Goal: Task Accomplishment & Management: Manage account settings

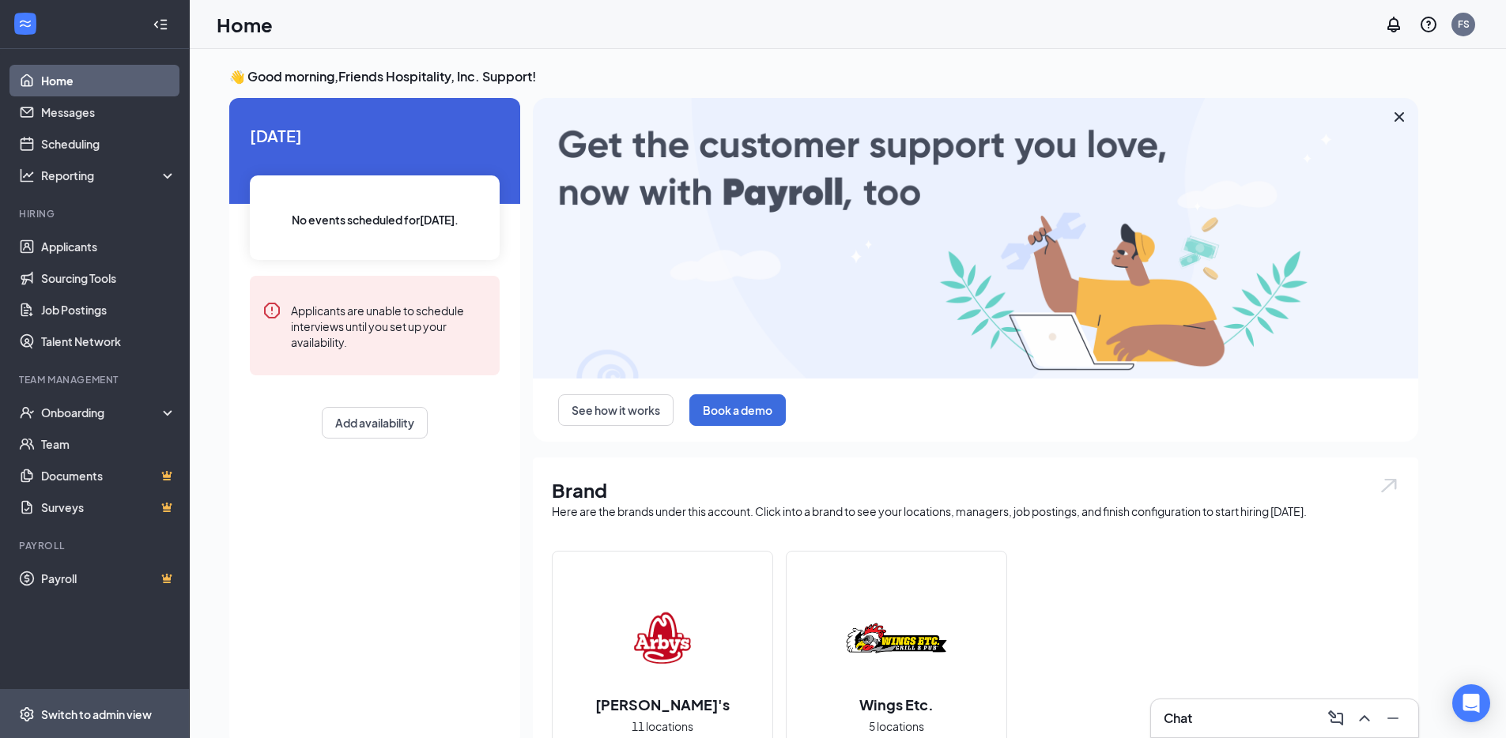
click at [99, 707] on div "Switch to admin view" at bounding box center [96, 715] width 111 height 16
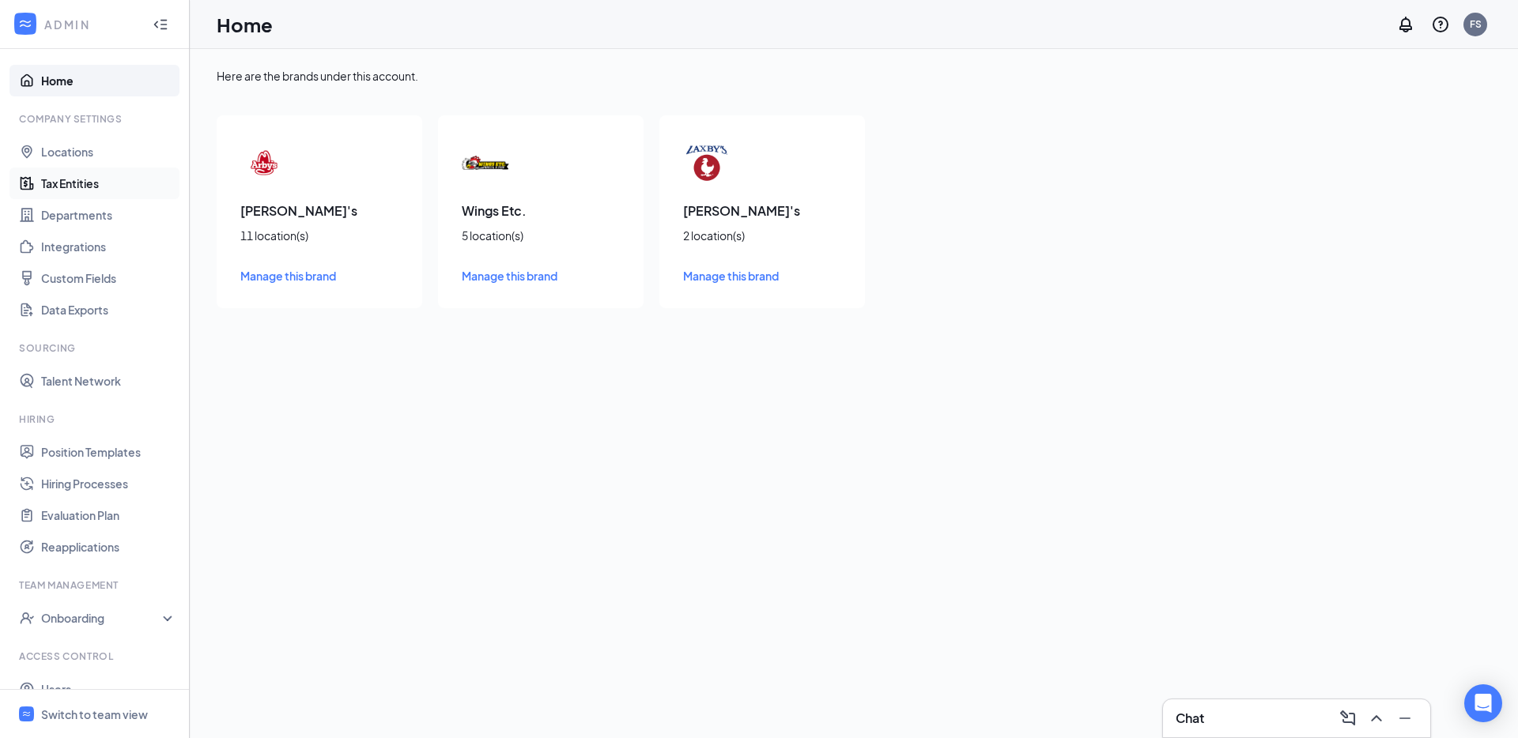
click at [104, 191] on link "Tax Entities" at bounding box center [108, 184] width 135 height 32
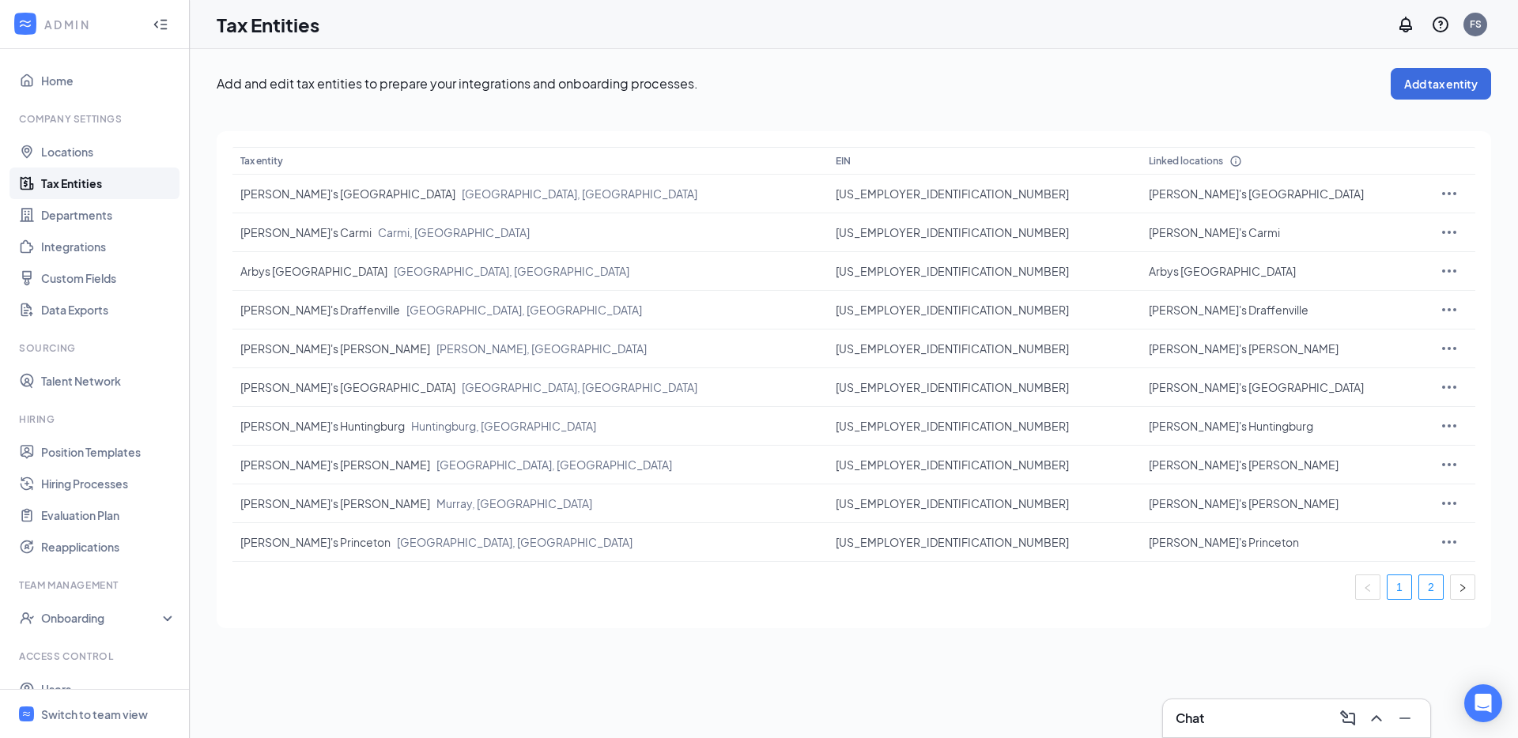
click at [1436, 588] on link "2" at bounding box center [1431, 588] width 24 height 24
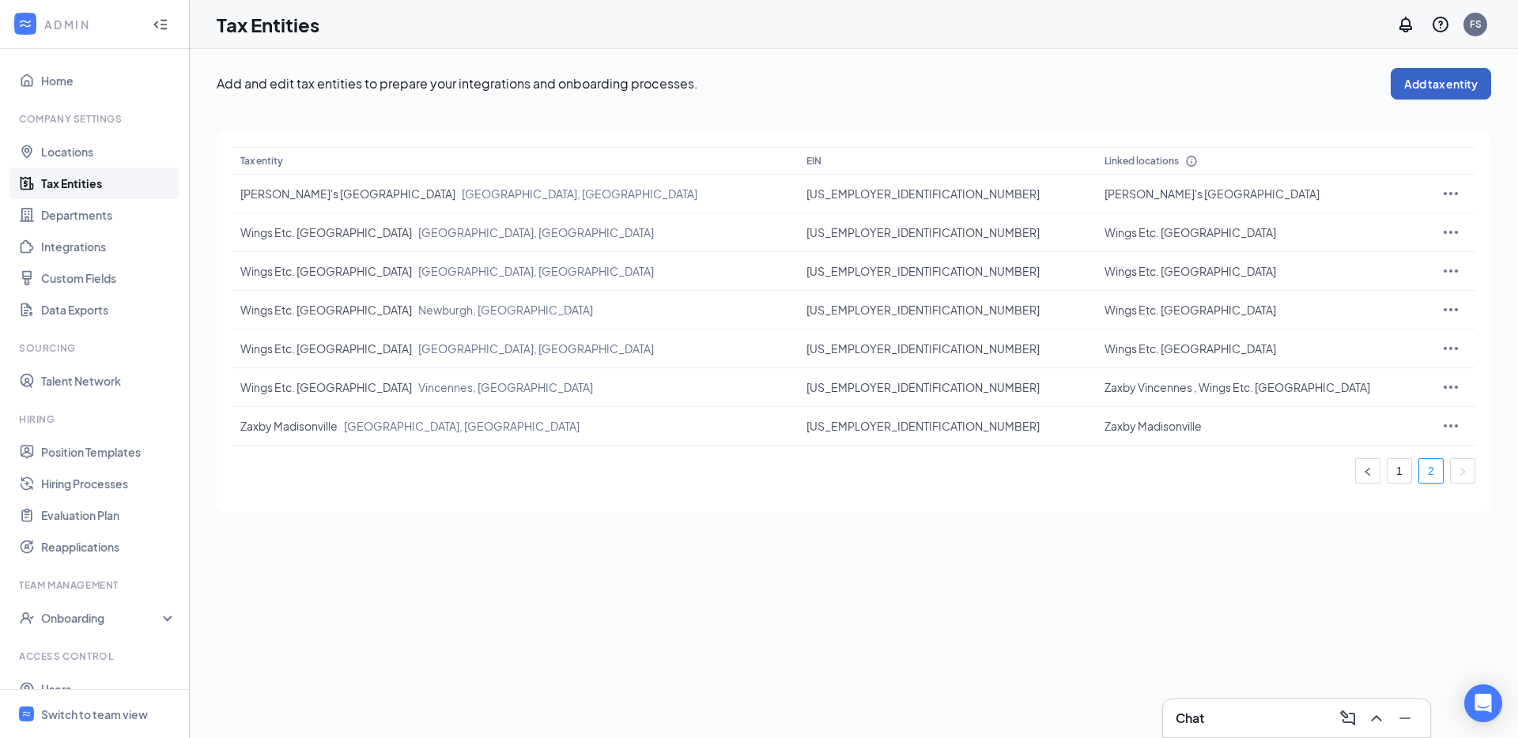
click at [1402, 92] on button "Add tax entity" at bounding box center [1441, 84] width 100 height 32
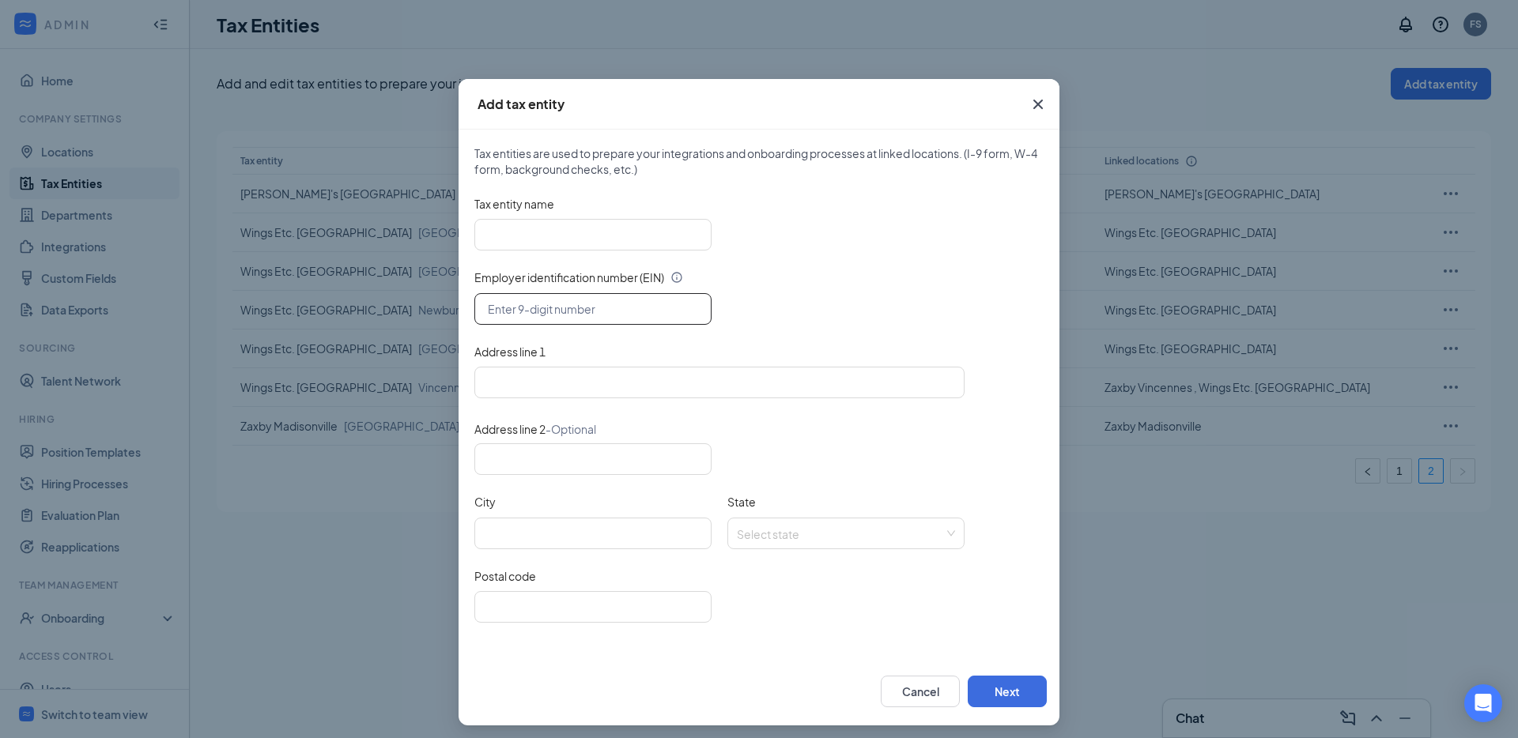
click at [563, 315] on input "text" at bounding box center [592, 309] width 237 height 32
paste input "84-4533631"
type input "84-4533631"
click at [527, 233] on input "Tax entity name" at bounding box center [592, 235] width 237 height 32
paste input "Teriyaki Madness"
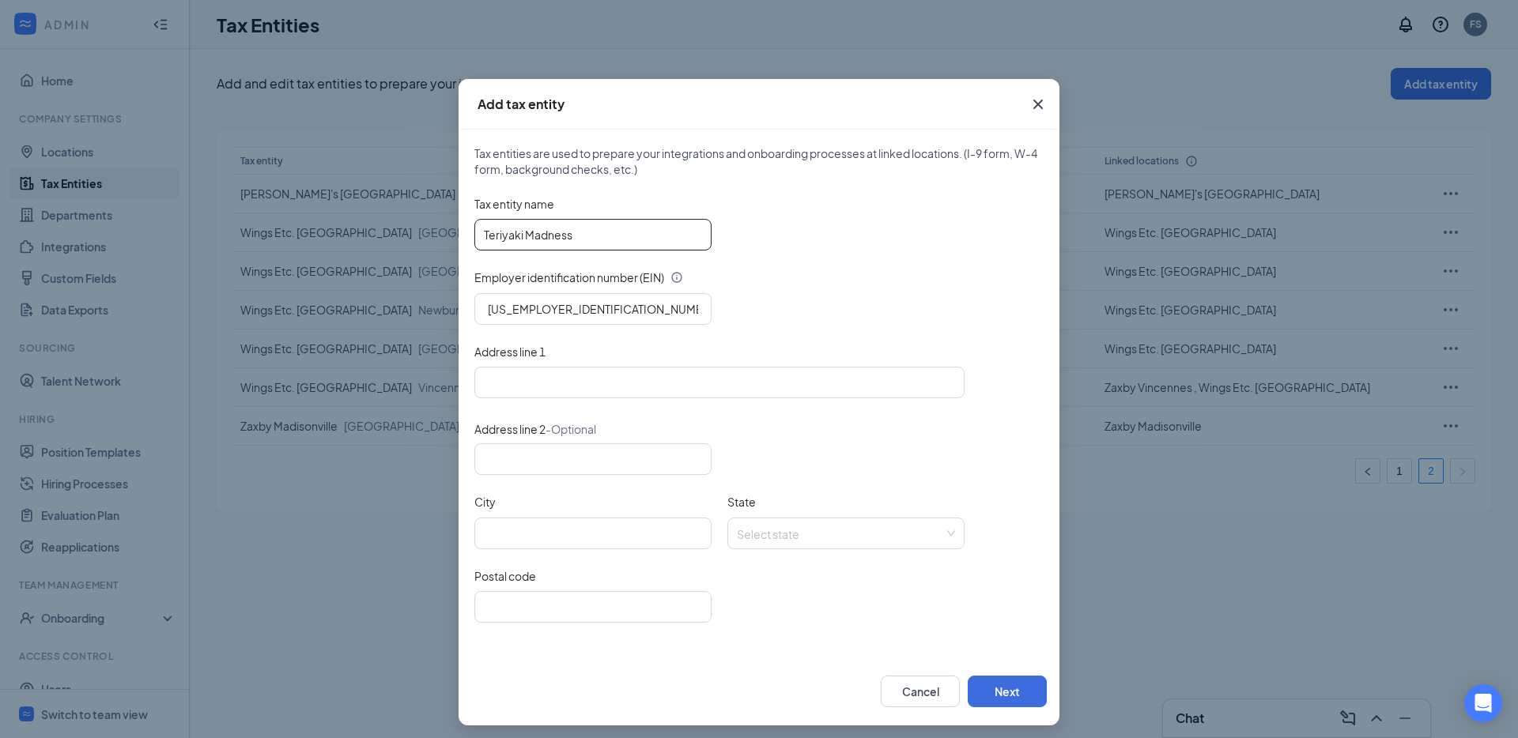
type input "Teriyaki Madness"
click at [599, 369] on input "Address line 1" at bounding box center [719, 383] width 490 height 32
paste input "8833 Highpoint Drive Newburgh IN 47630"
type input "8833 Highpoint Drive Newburgh IN"
click at [600, 607] on input "Postal code" at bounding box center [592, 607] width 237 height 32
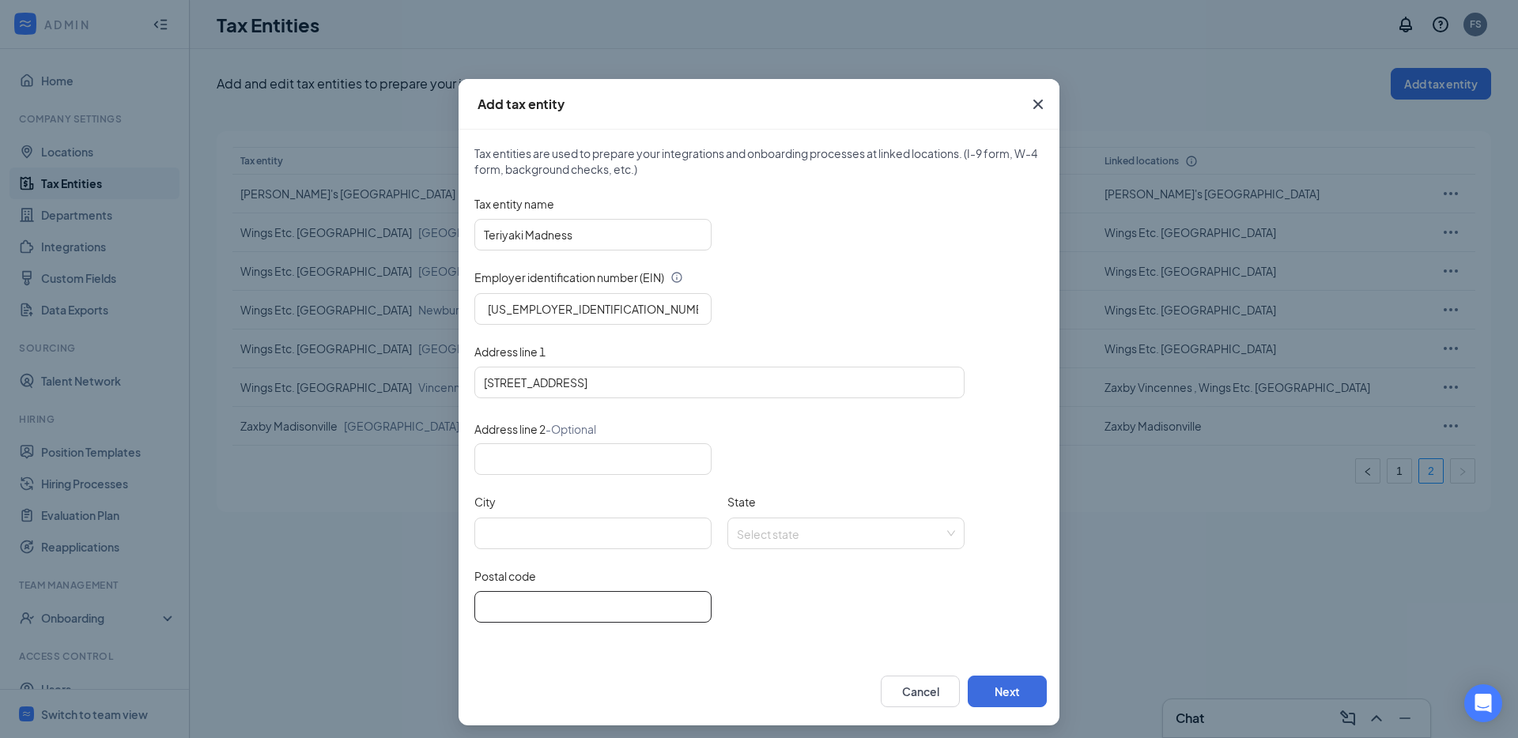
click at [600, 607] on input "Postal code" at bounding box center [592, 607] width 237 height 32
paste input "47630"
type input "47630"
type input "8833 Highpoint Drive IN"
click at [541, 537] on input "City" at bounding box center [592, 534] width 237 height 32
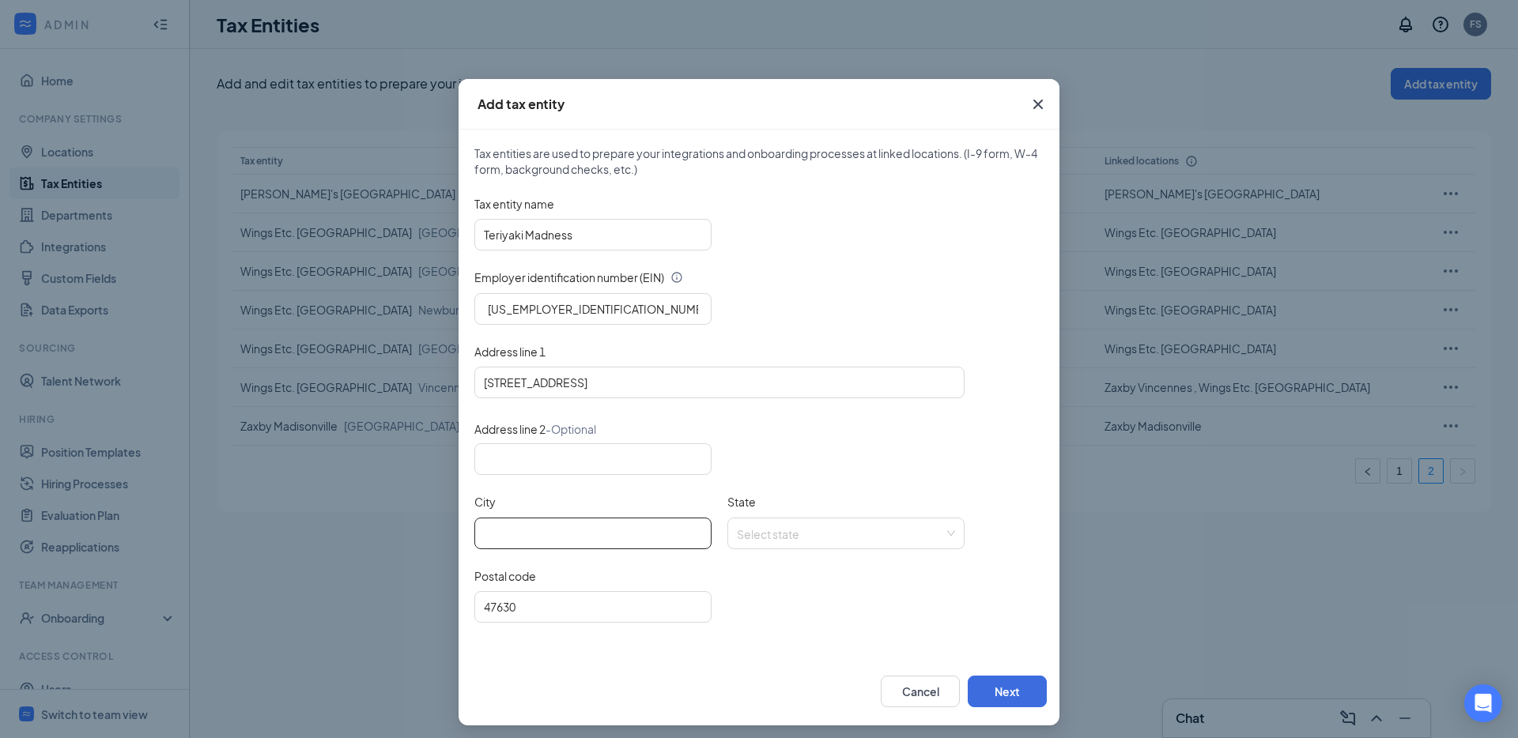
paste input "Newburgh"
type input "Newburgh"
click at [747, 526] on input "State" at bounding box center [840, 531] width 207 height 24
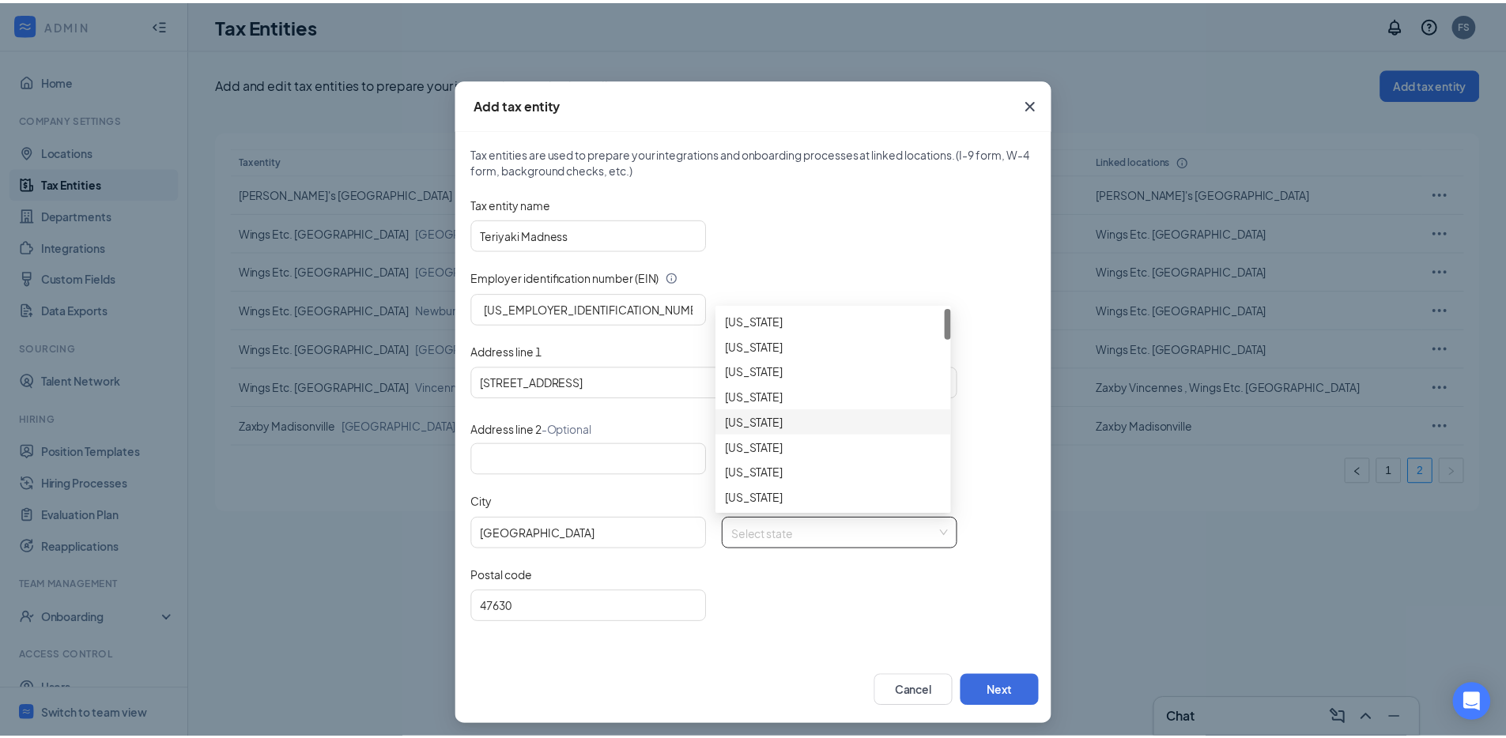
scroll to position [208, 0]
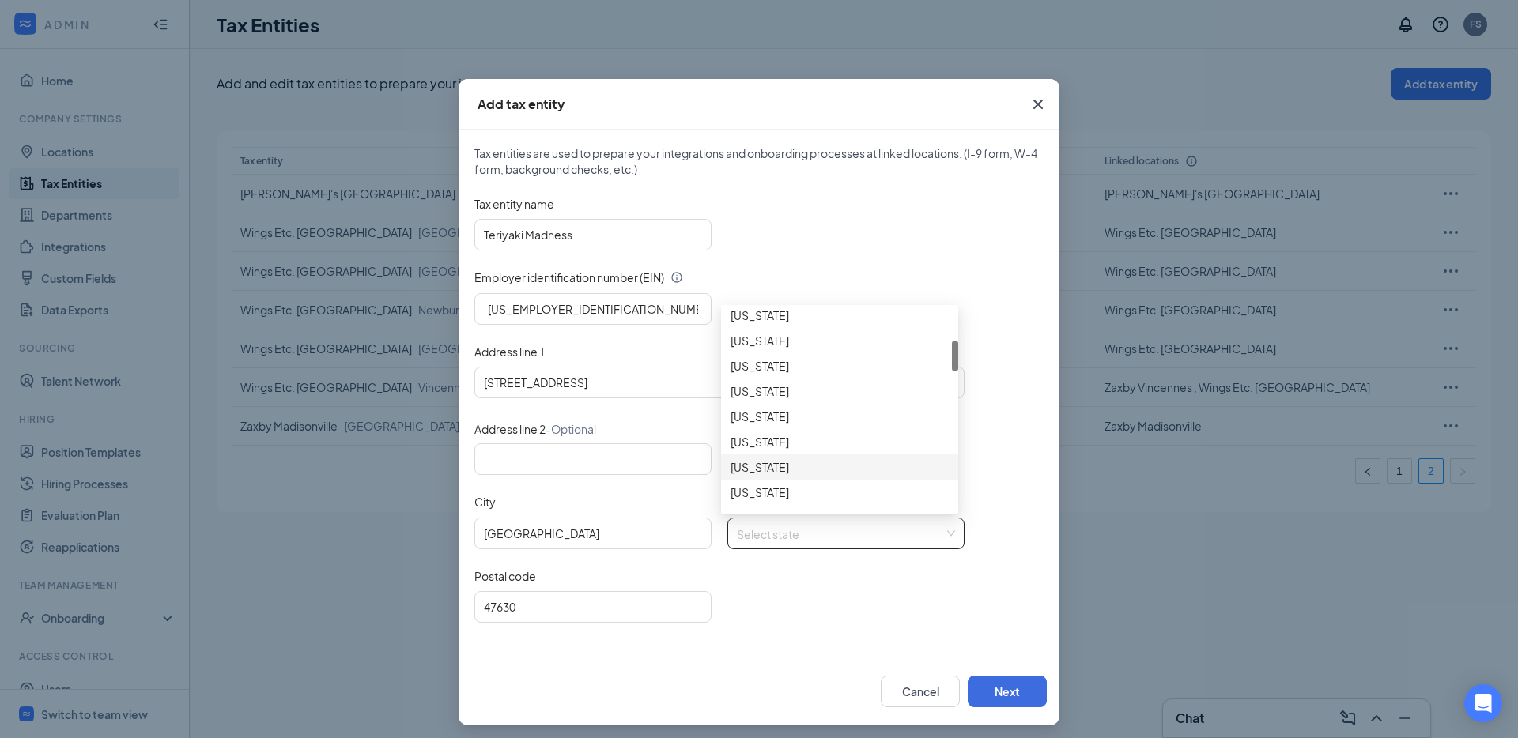
click at [793, 469] on div "Indiana" at bounding box center [839, 467] width 218 height 17
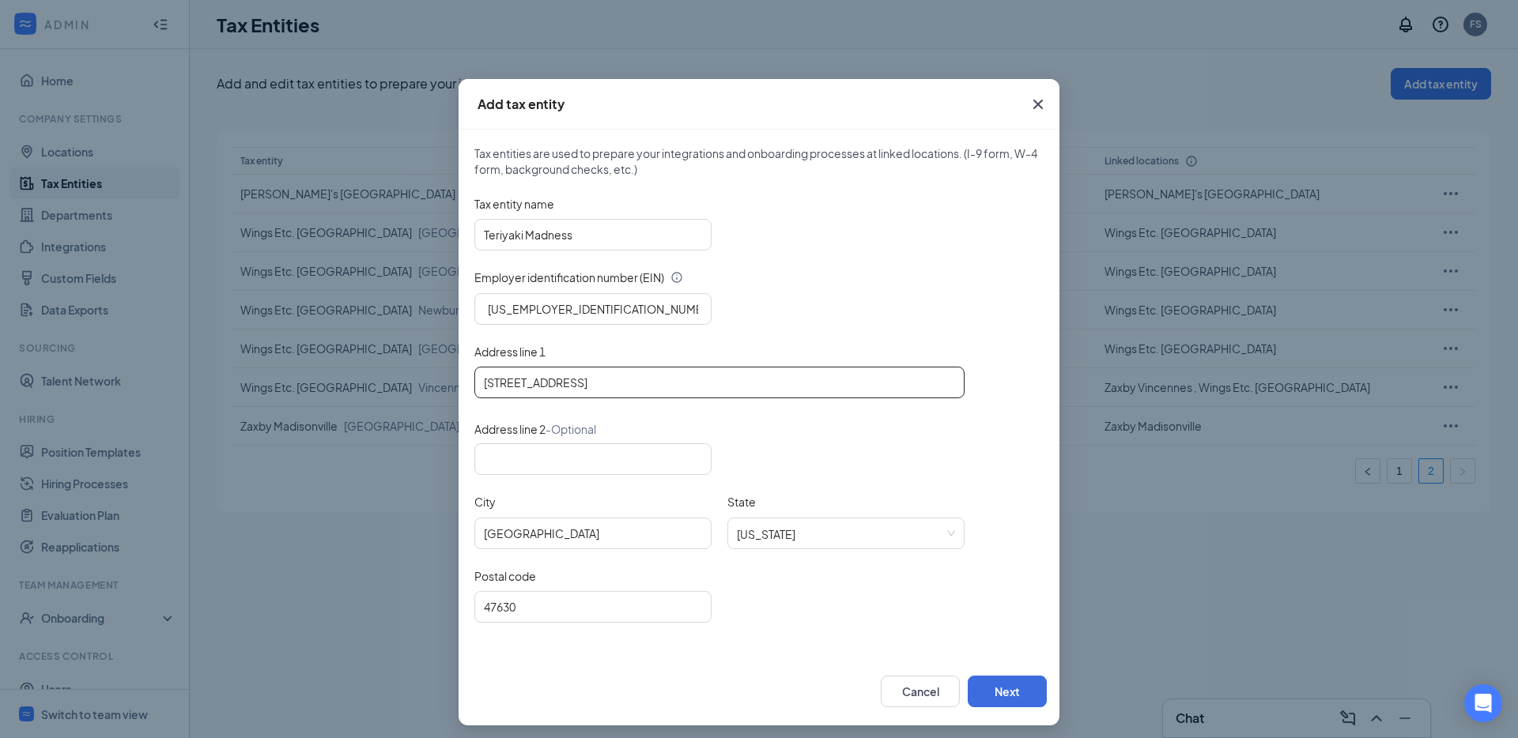
drag, startPoint x: 587, startPoint y: 383, endPoint x: 658, endPoint y: 385, distance: 71.2
click at [654, 383] on input "8833 Highpoint Drive IN" at bounding box center [719, 383] width 490 height 32
type input "8833 Highpoint Drive"
click at [1010, 694] on button "Next" at bounding box center [1007, 692] width 79 height 32
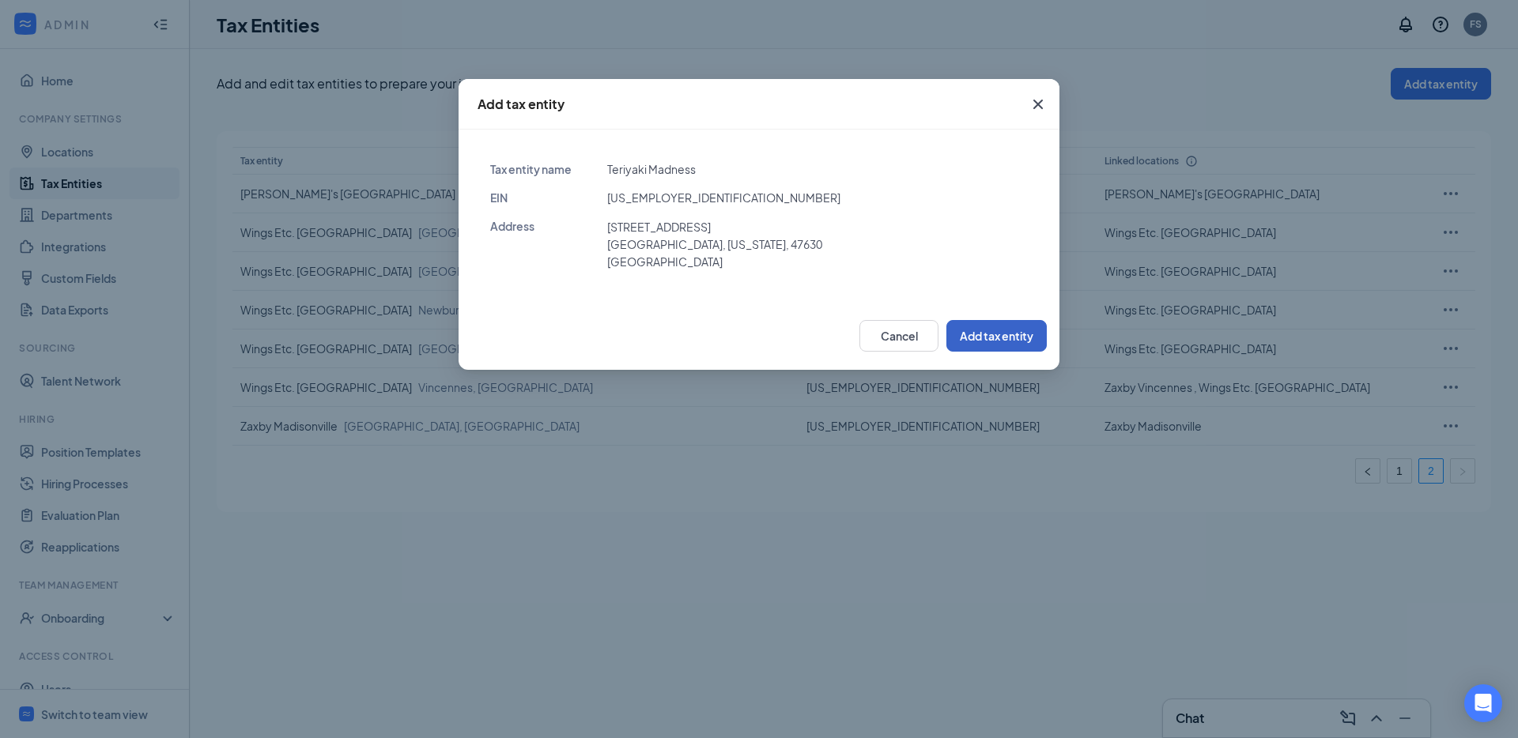
click at [979, 344] on button "Add tax entity" at bounding box center [996, 336] width 100 height 32
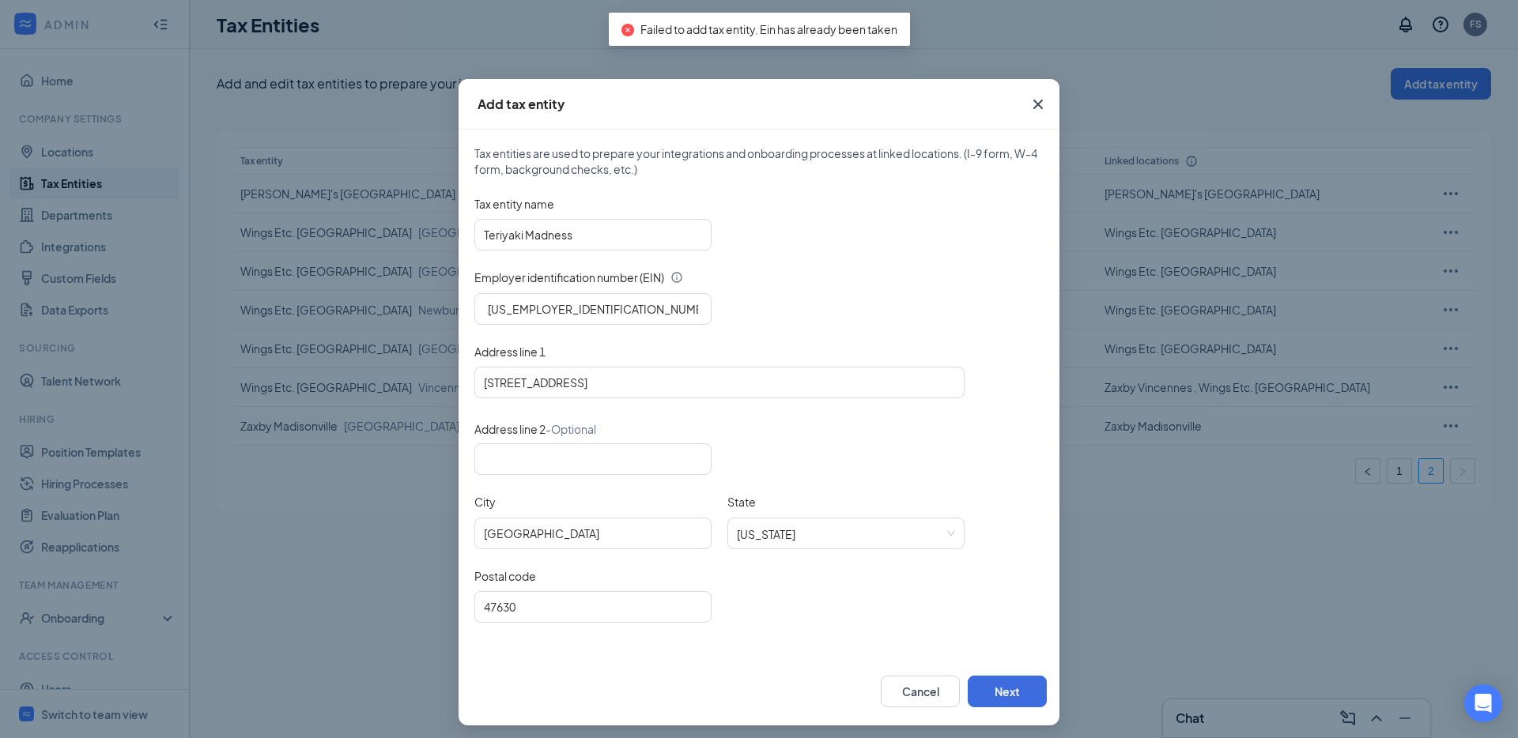
click at [823, 226] on div "Teriyaki Madness" at bounding box center [758, 235] width 569 height 32
click at [615, 300] on input "84-4533631" at bounding box center [592, 309] width 237 height 32
click at [511, 313] on input "84-4533631" at bounding box center [592, 309] width 237 height 32
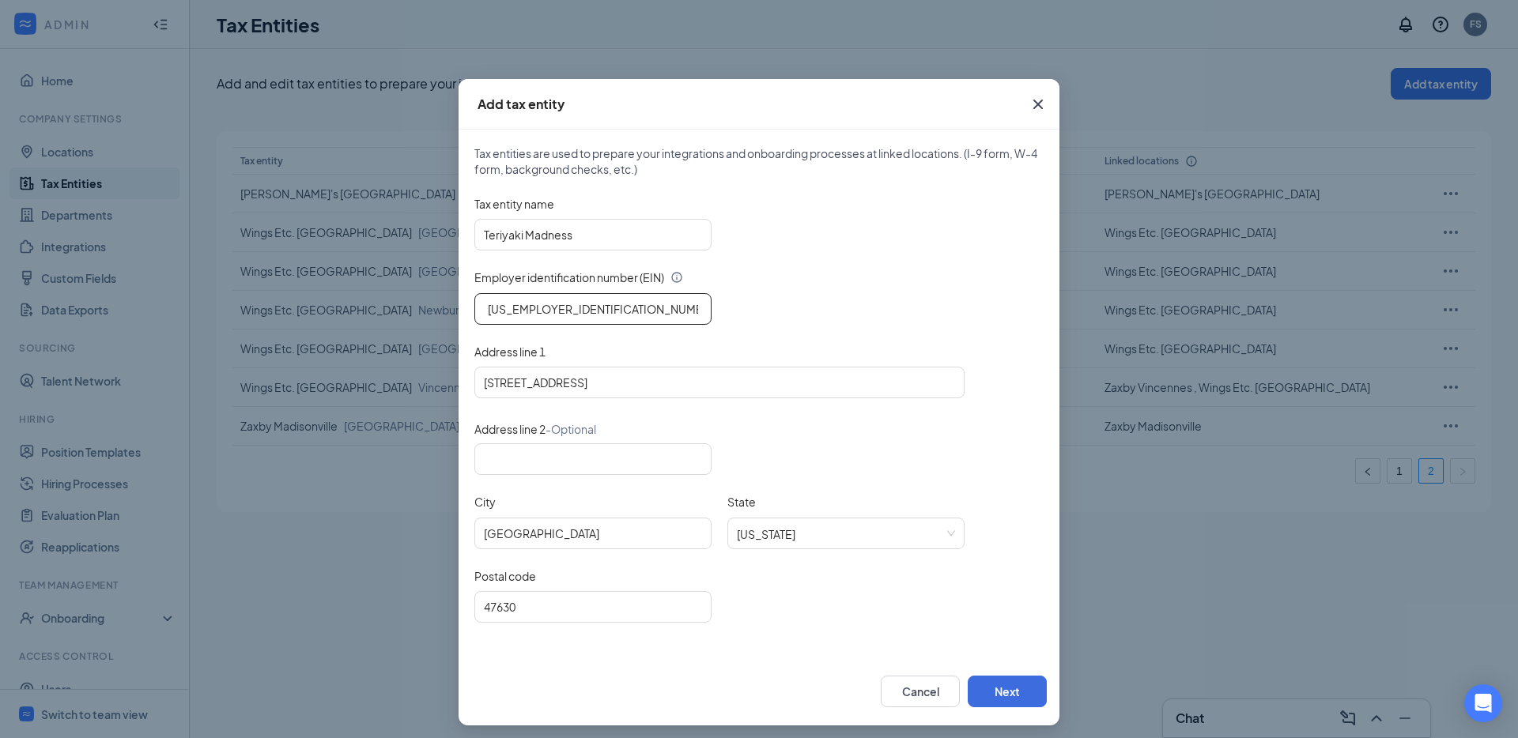
click at [503, 311] on input "84-4533631" at bounding box center [592, 309] width 237 height 32
type input "84-4533631"
click at [919, 685] on button "Cancel" at bounding box center [920, 692] width 79 height 32
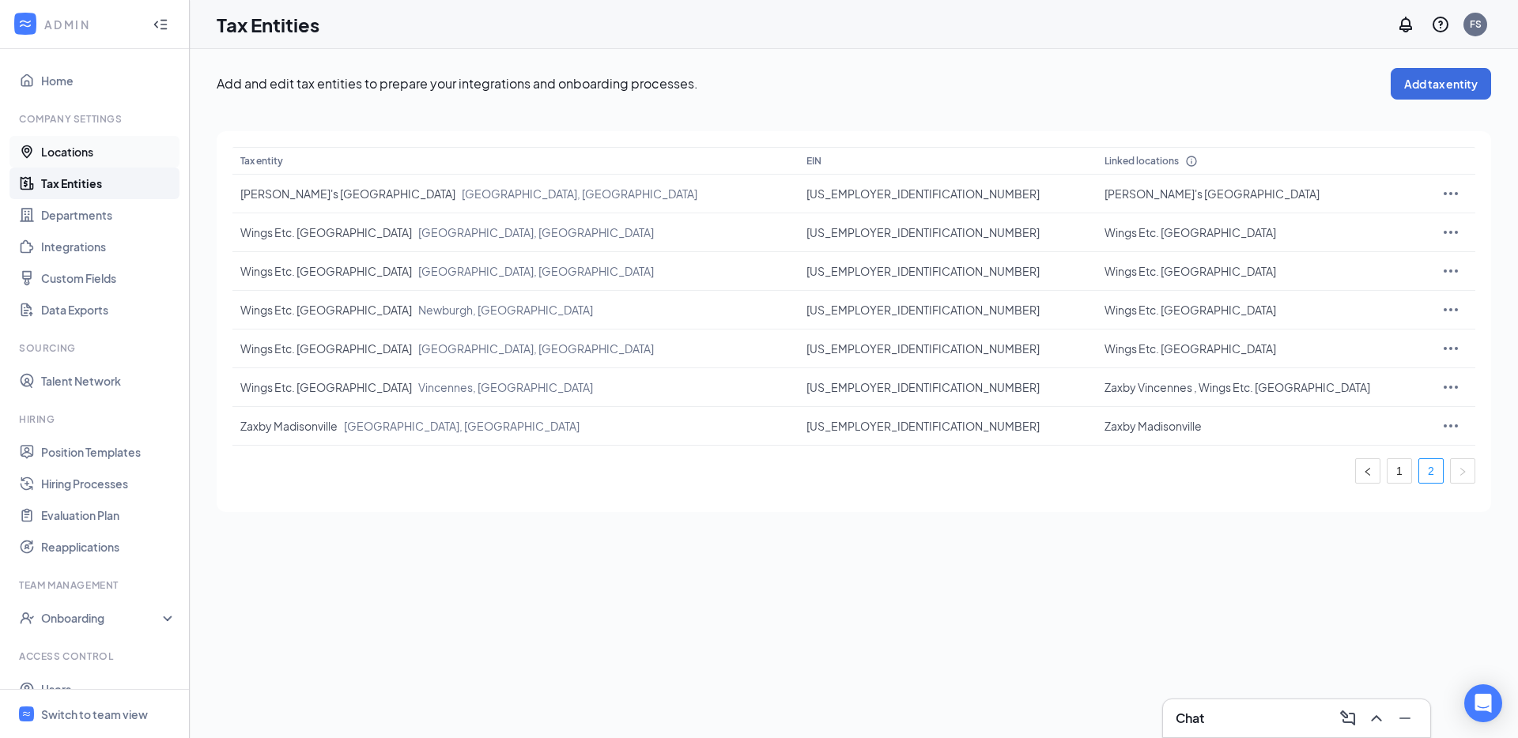
click at [108, 154] on link "Locations" at bounding box center [108, 152] width 135 height 32
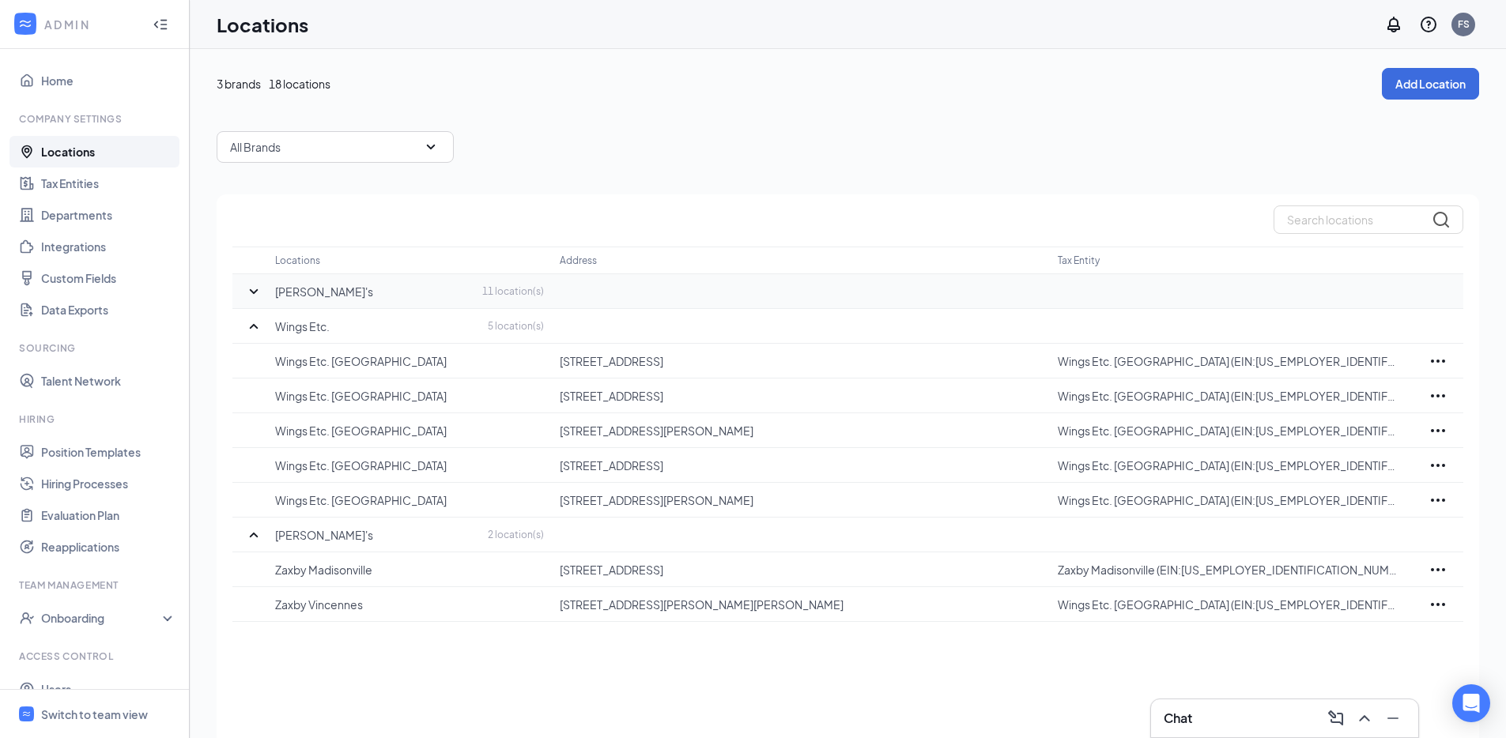
click at [251, 287] on icon "SmallChevronDown" at bounding box center [253, 291] width 19 height 19
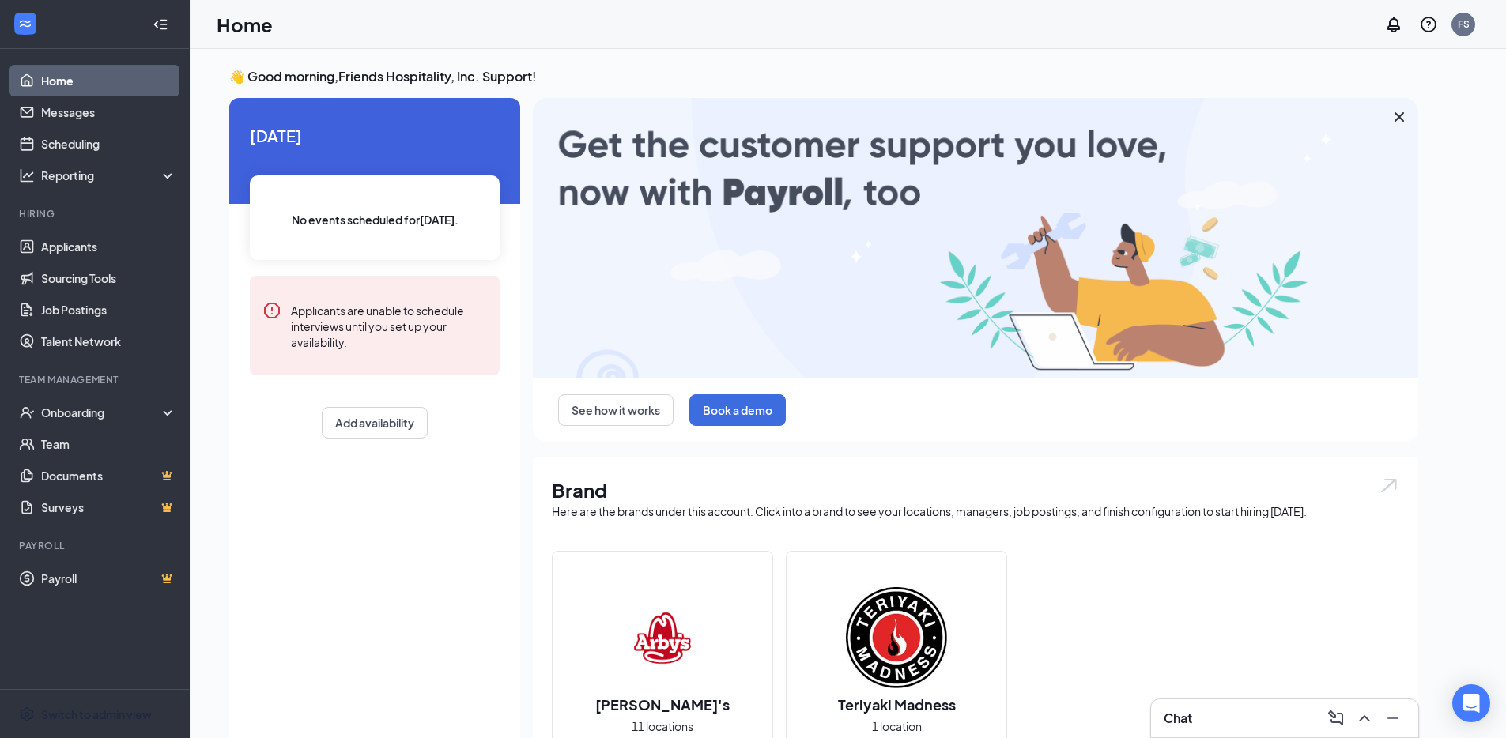
click at [139, 708] on div "Switch to admin view" at bounding box center [96, 715] width 111 height 16
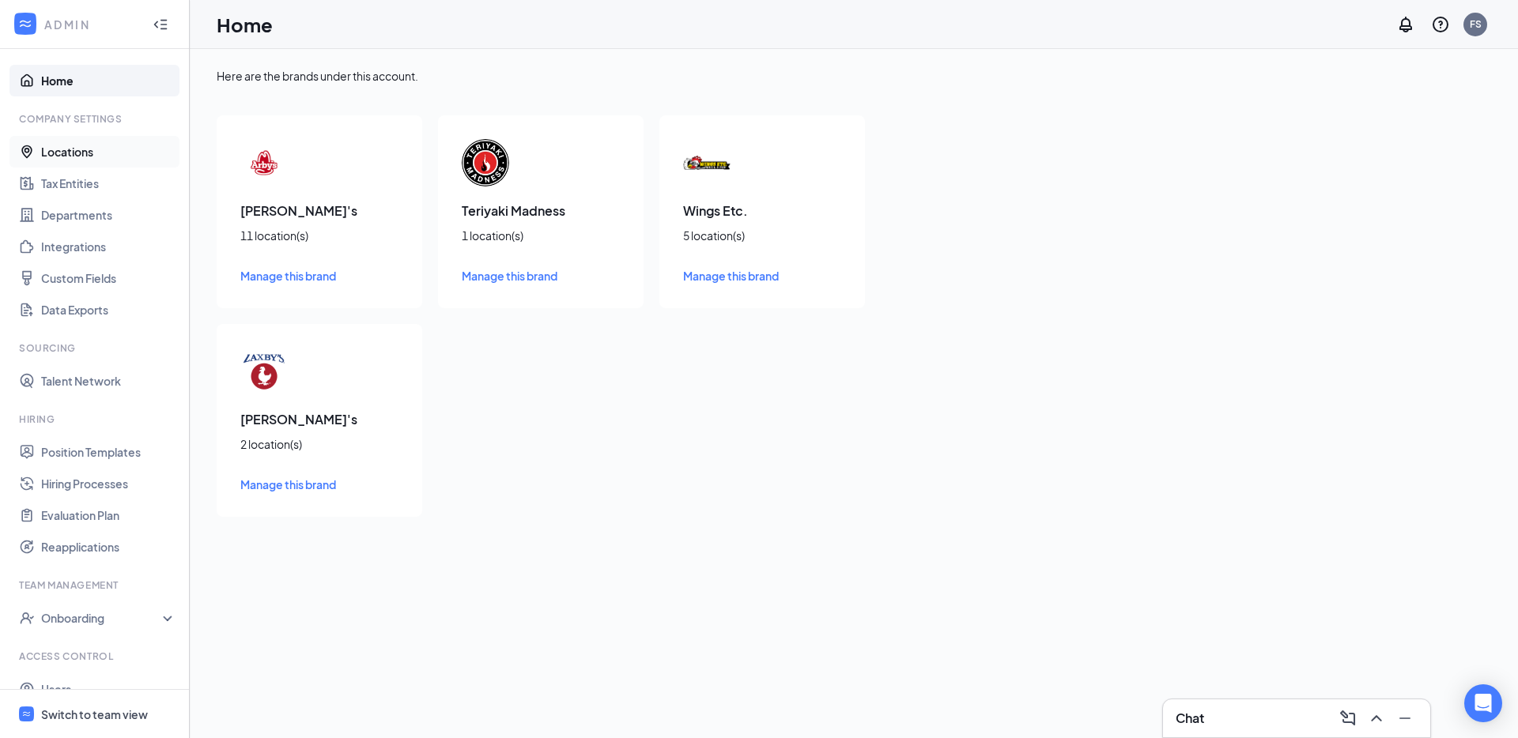
click at [91, 152] on link "Locations" at bounding box center [108, 152] width 135 height 32
click at [90, 152] on link "Locations" at bounding box center [108, 152] width 135 height 32
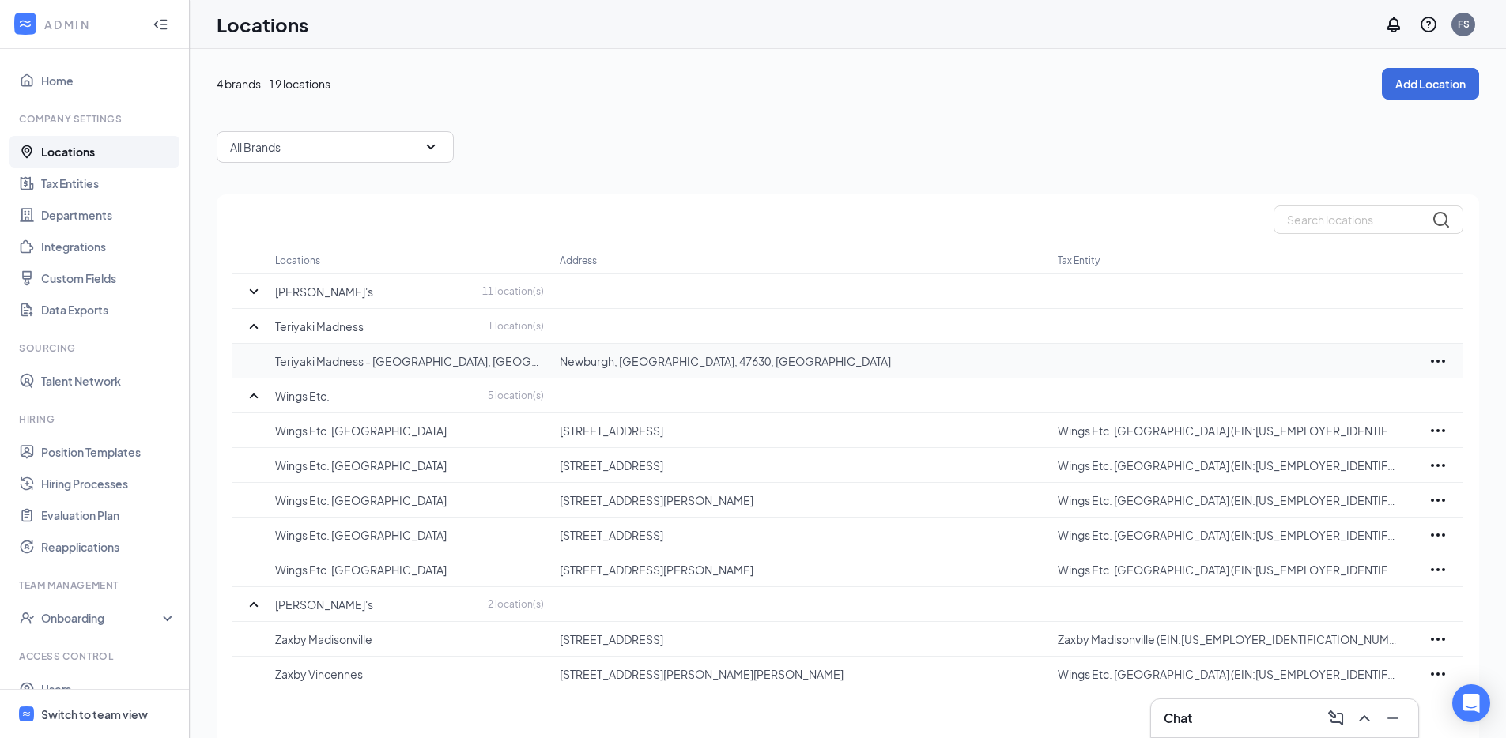
click at [1449, 363] on div at bounding box center [1438, 361] width 50 height 19
click at [1440, 362] on icon "Ellipses" at bounding box center [1437, 361] width 19 height 19
click at [1431, 364] on icon "Ellipses" at bounding box center [1437, 361] width 19 height 19
click at [1395, 405] on p "Edit" at bounding box center [1368, 409] width 133 height 16
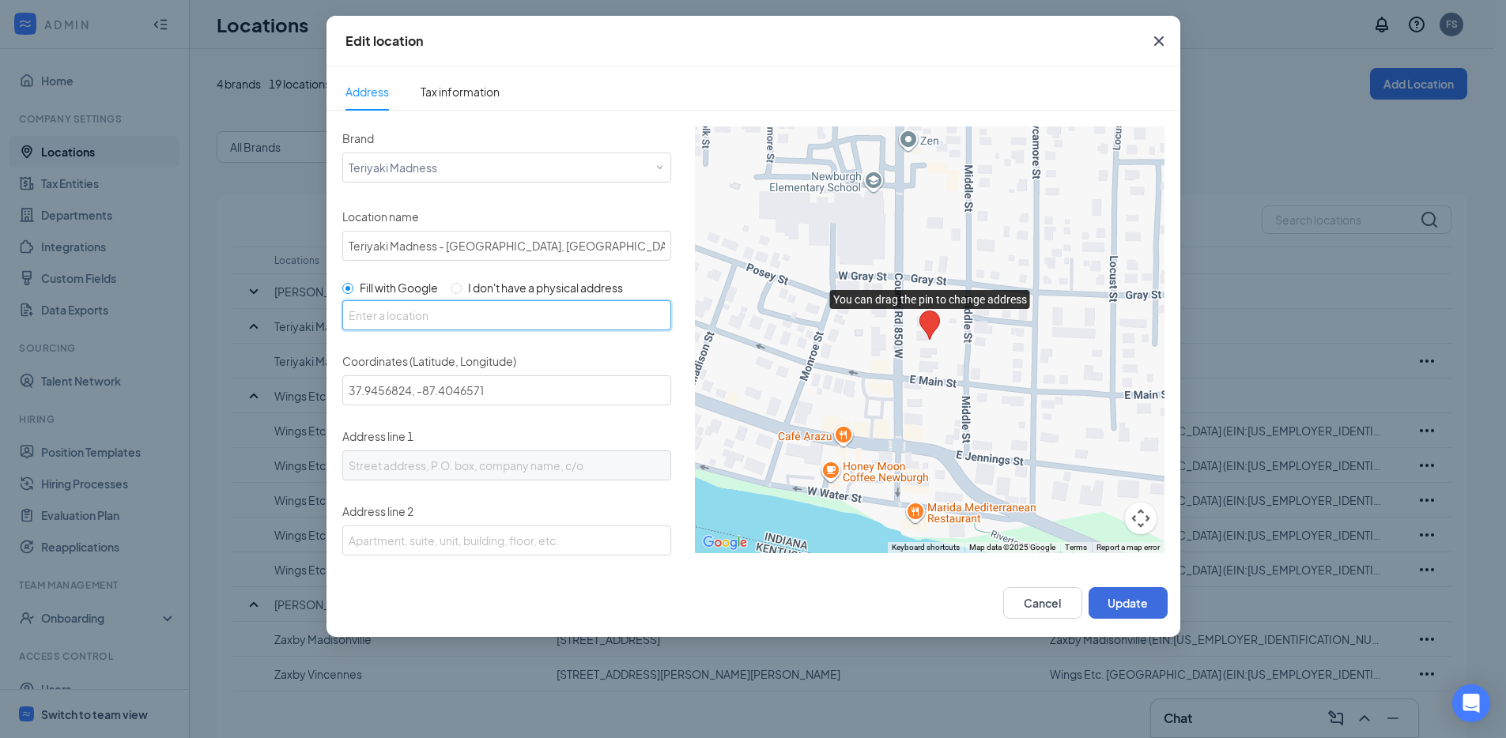
click at [470, 321] on input "text" at bounding box center [506, 315] width 329 height 30
paste input "8833 High Pointe Dr, Newburgh, IN 47630"
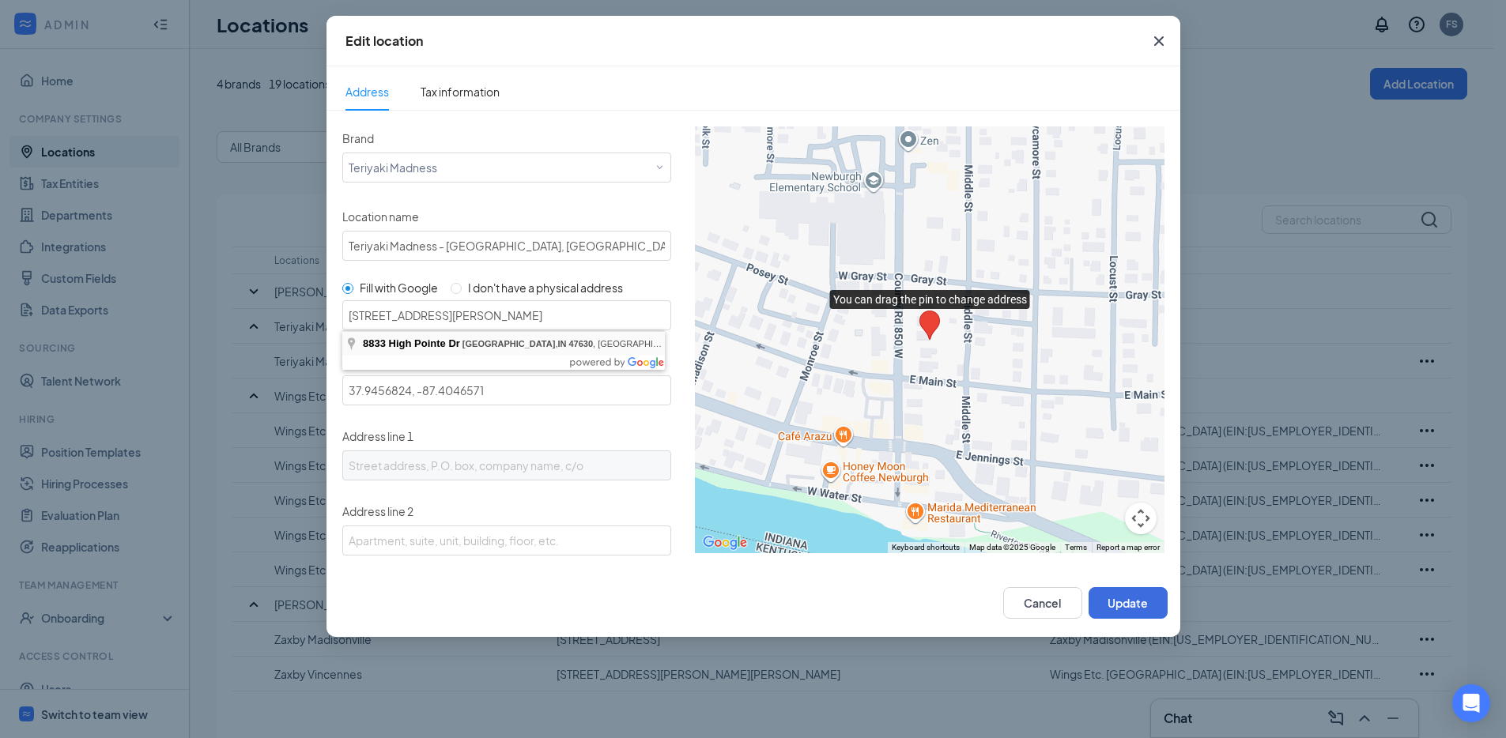
type input "[STREET_ADDRESS][PERSON_NAME]"
type input "37.978061, -87.41038139999999"
type input "8833 High Pointe Dr"
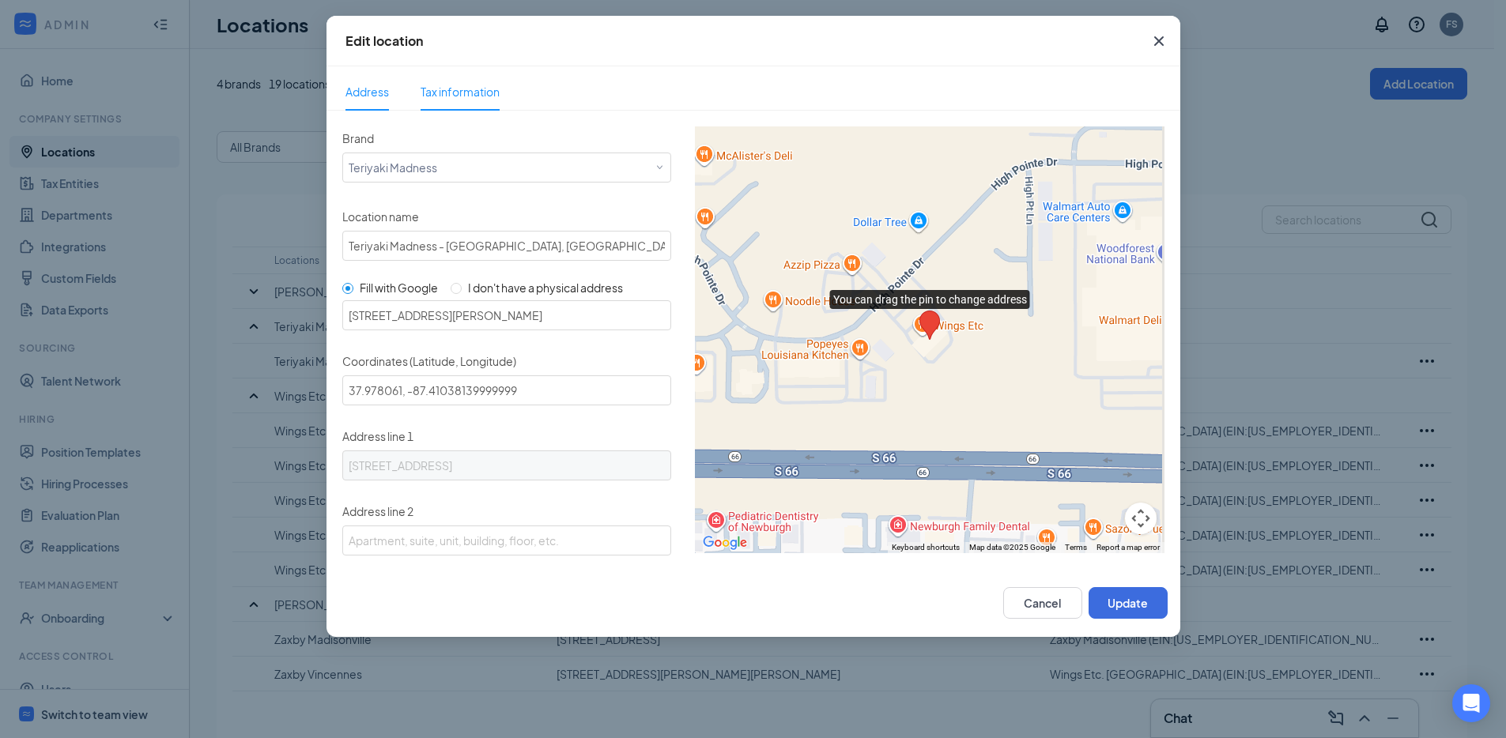
click at [483, 94] on span "Tax information" at bounding box center [460, 92] width 79 height 14
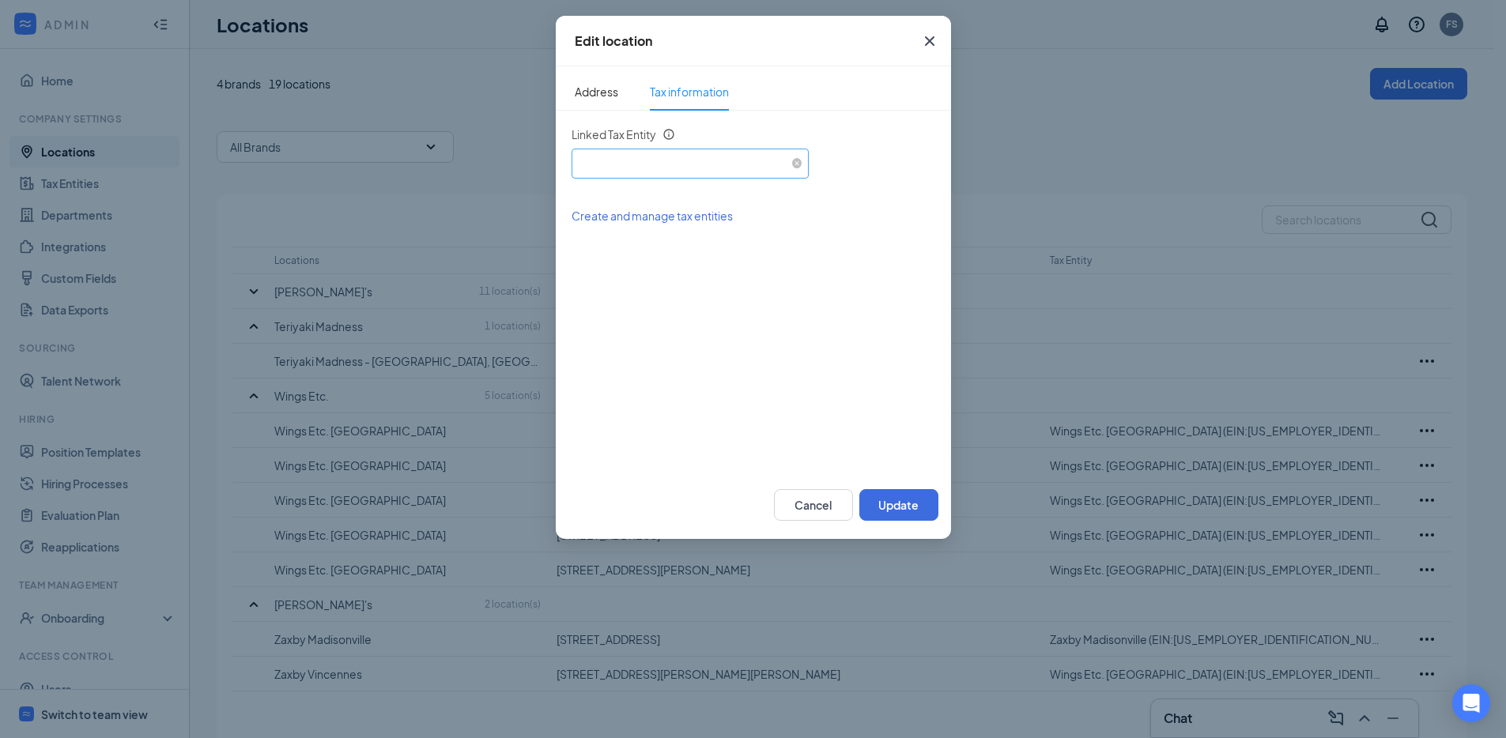
click at [612, 169] on div "Select an existing tax entity" at bounding box center [690, 161] width 225 height 24
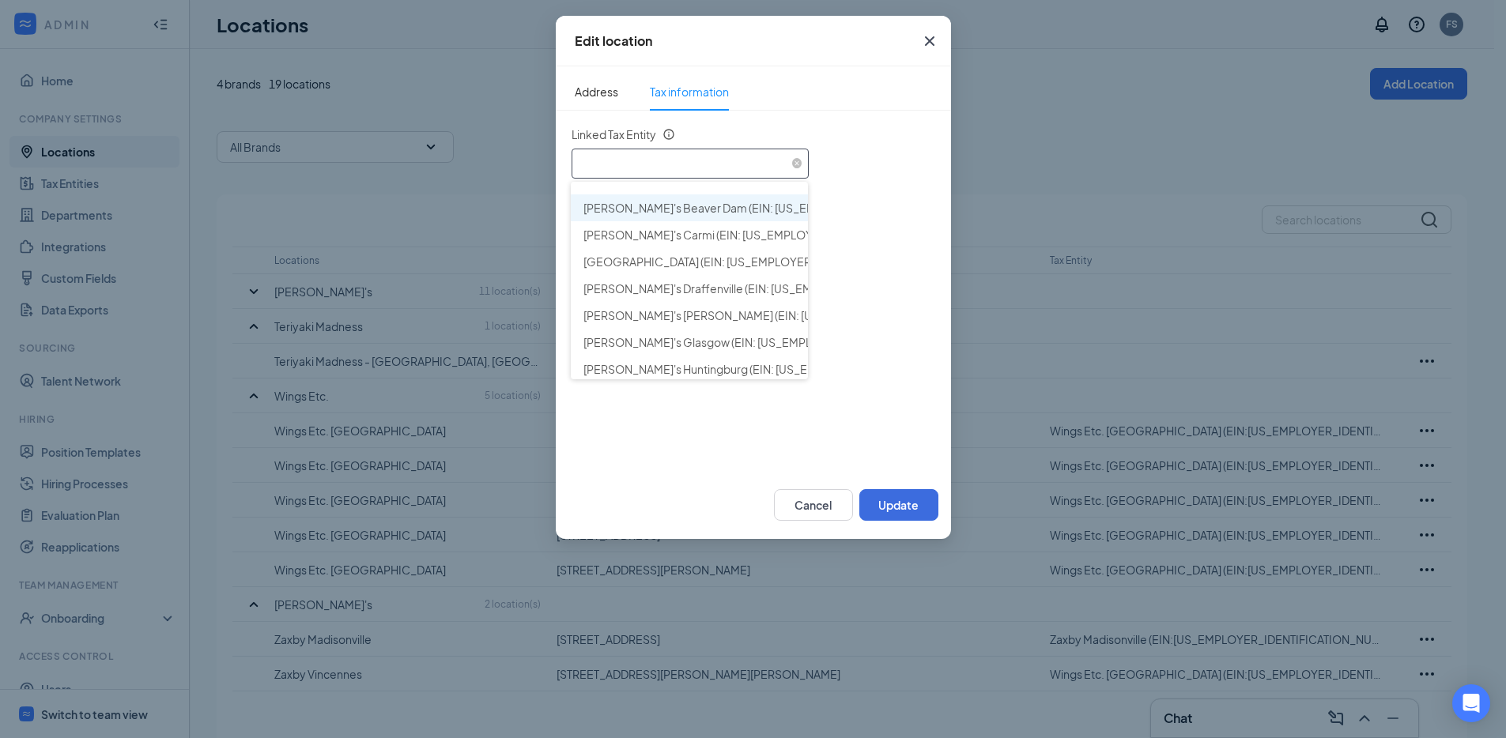
paste input "84-4533631"
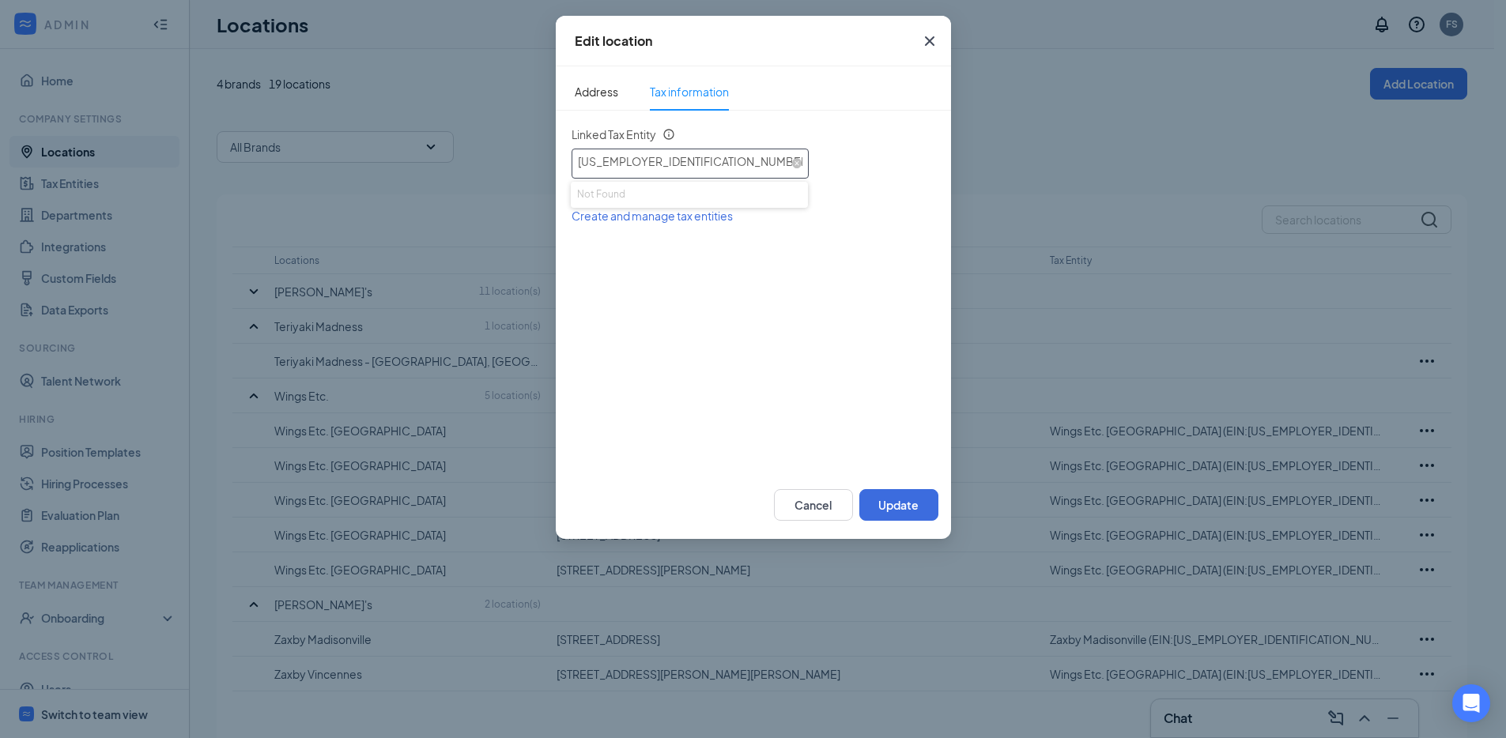
click at [600, 157] on input "84-4533631" at bounding box center [690, 161] width 225 height 24
type input "844533631"
click at [606, 210] on span "Wings Etc. Newburgh (EIN: 844533631)" at bounding box center [801, 208] width 436 height 16
click at [895, 499] on button "Update" at bounding box center [898, 505] width 79 height 32
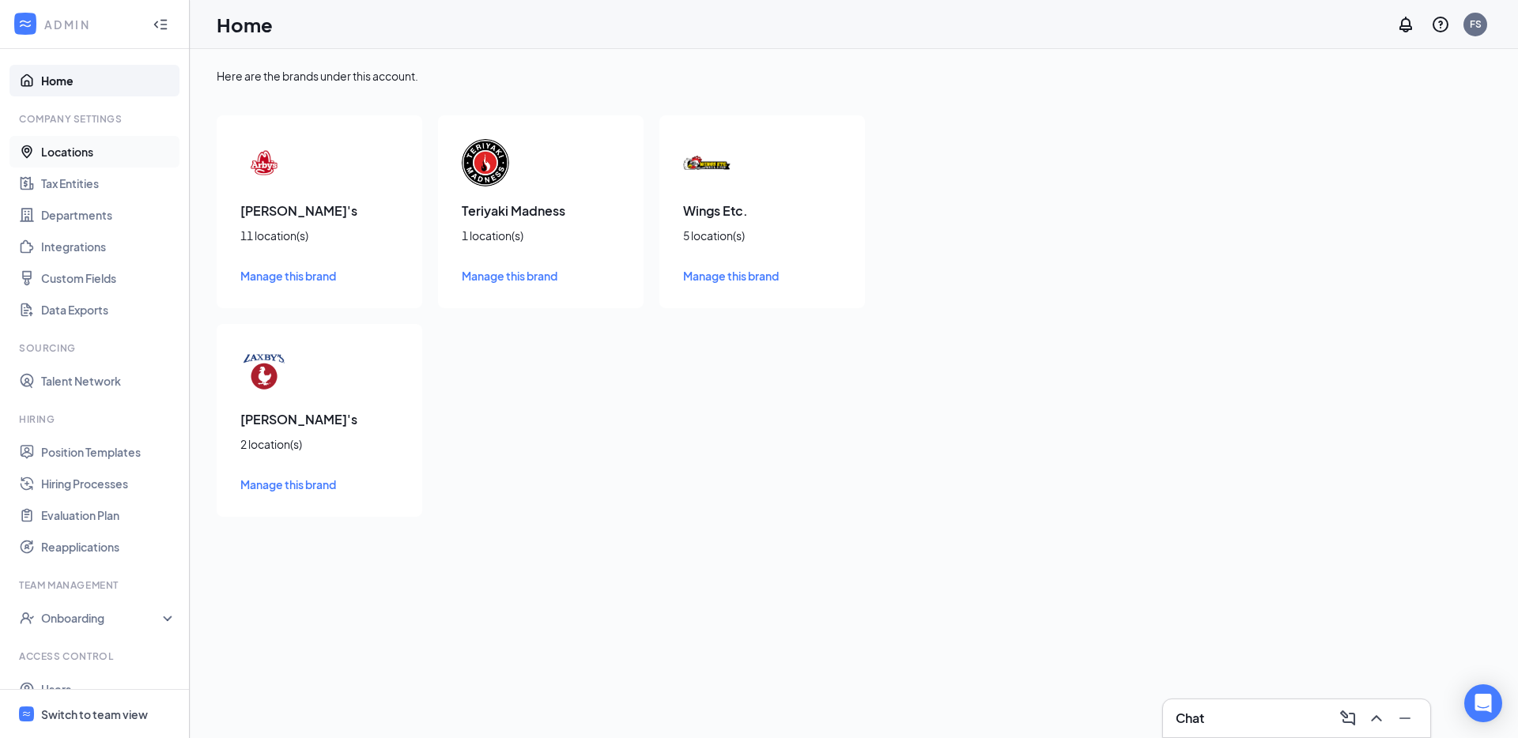
click at [127, 146] on link "Locations" at bounding box center [108, 152] width 135 height 32
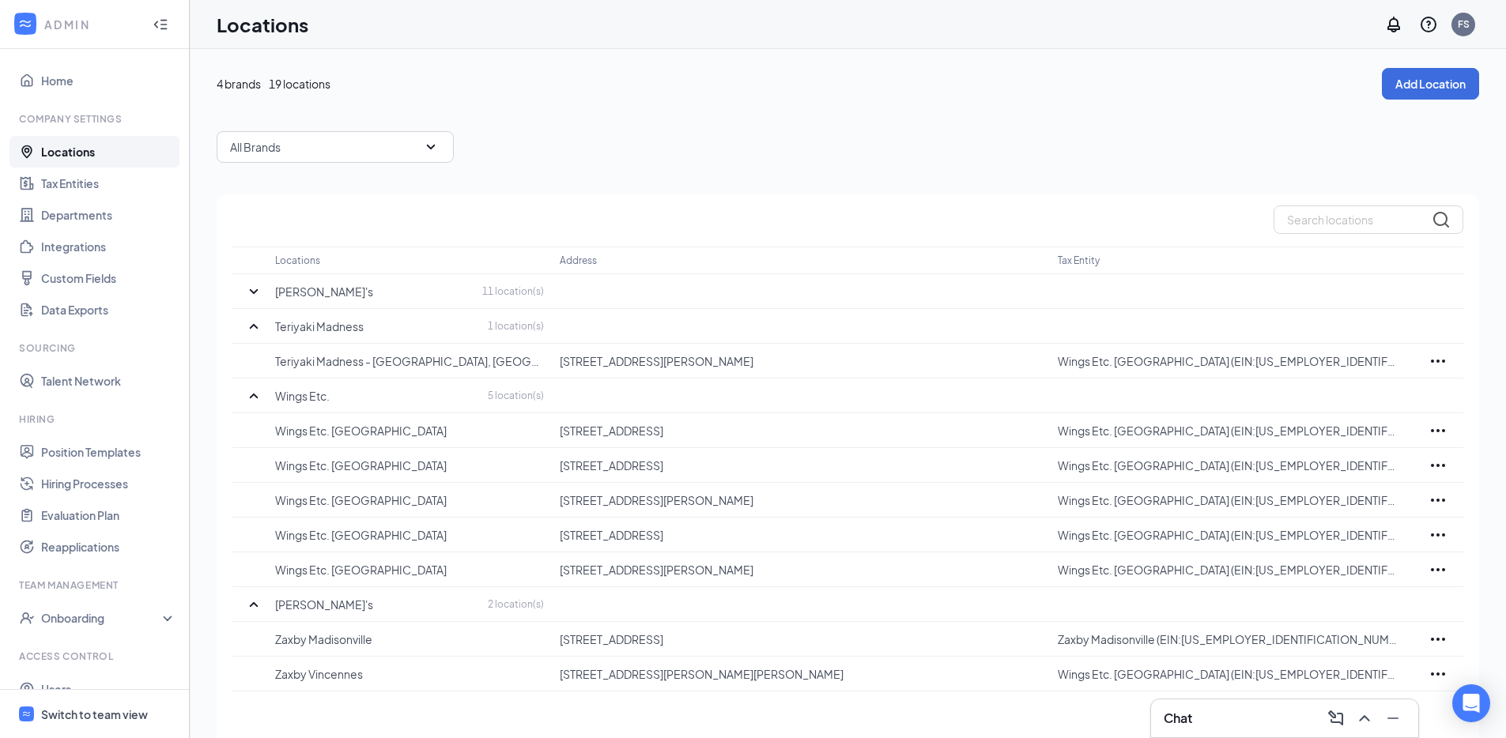
click at [711, 106] on div "4 brands 19 locations Add Location All Brands Locations Address Tax Entity Arby…" at bounding box center [848, 425] width 1262 height 715
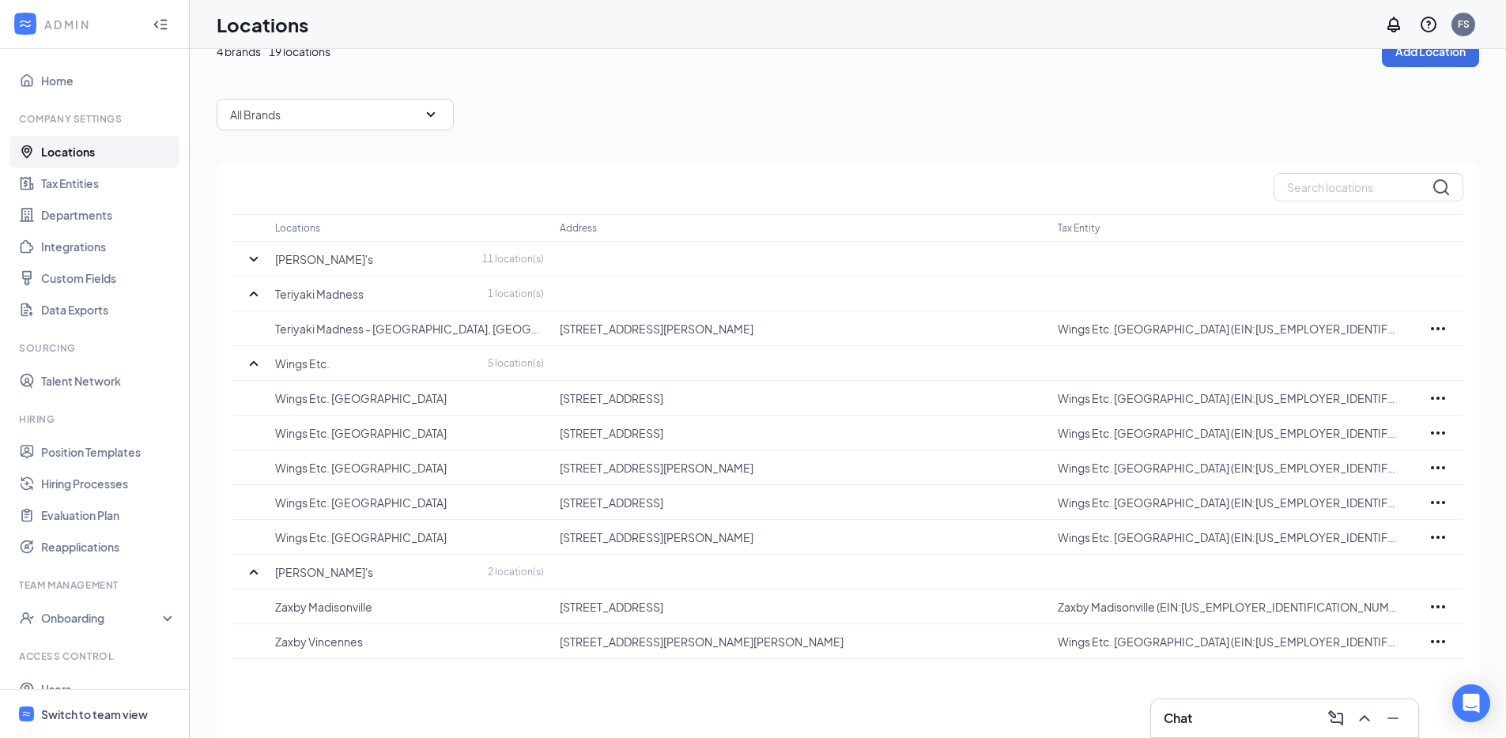
scroll to position [38, 0]
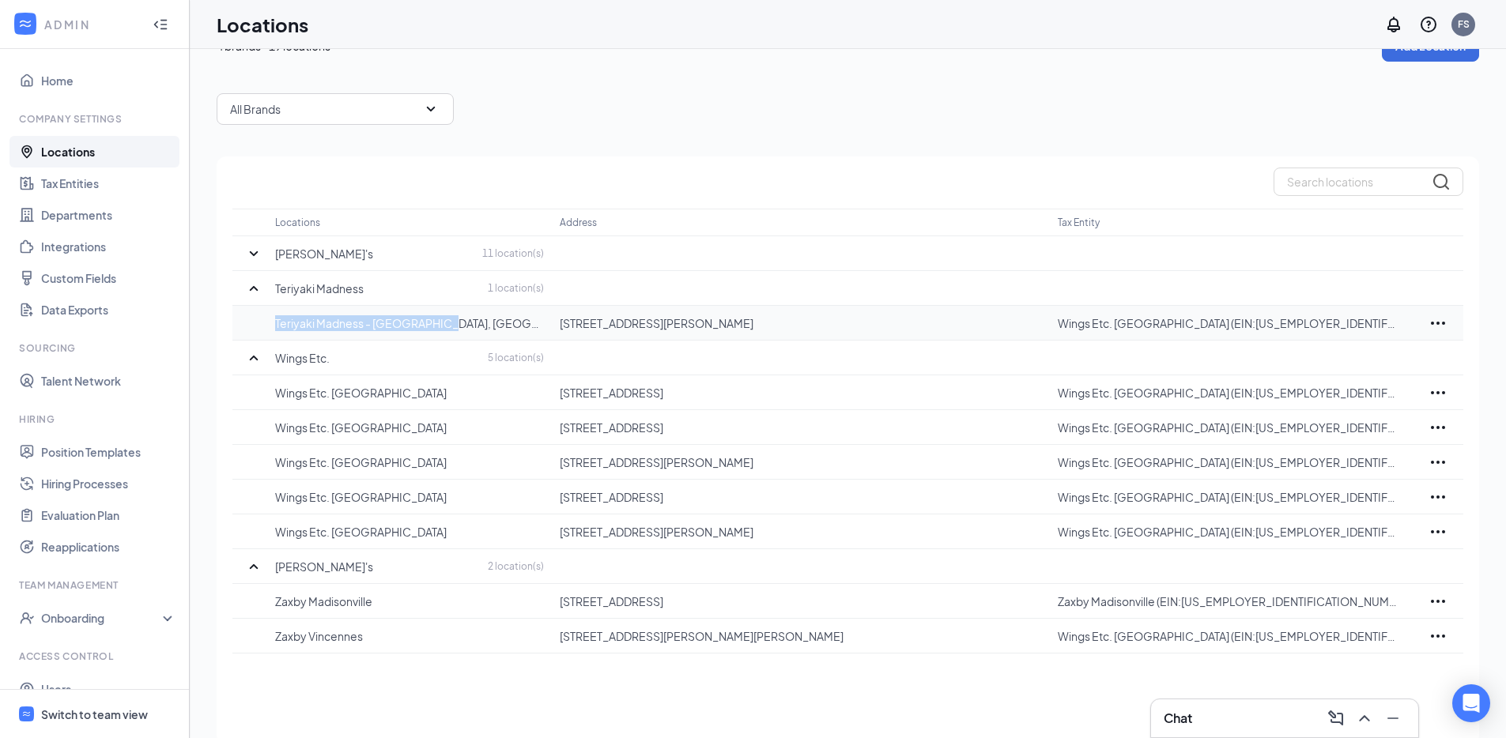
drag, startPoint x: 445, startPoint y: 326, endPoint x: 268, endPoint y: 327, distance: 177.1
click at [268, 327] on tr "Teriyaki Madness - Newburgh, IN 8833 High Pointe Dr, Newburgh, IN 47630, USA Wi…" at bounding box center [847, 323] width 1231 height 35
copy p "Teriyaki Madness - [GEOGRAPHIC_DATA], [GEOGRAPHIC_DATA]"
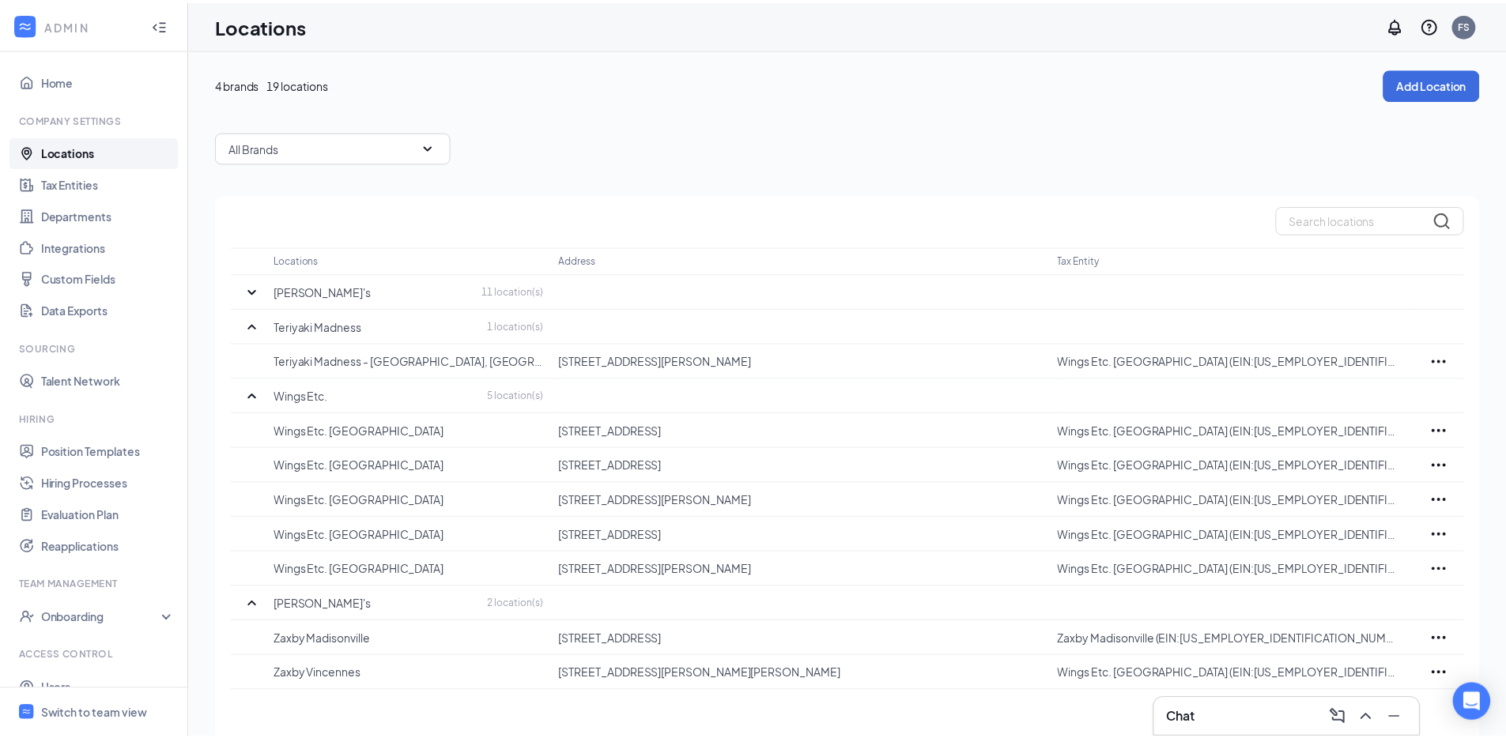
scroll to position [38, 0]
